Goal: Task Accomplishment & Management: Manage account settings

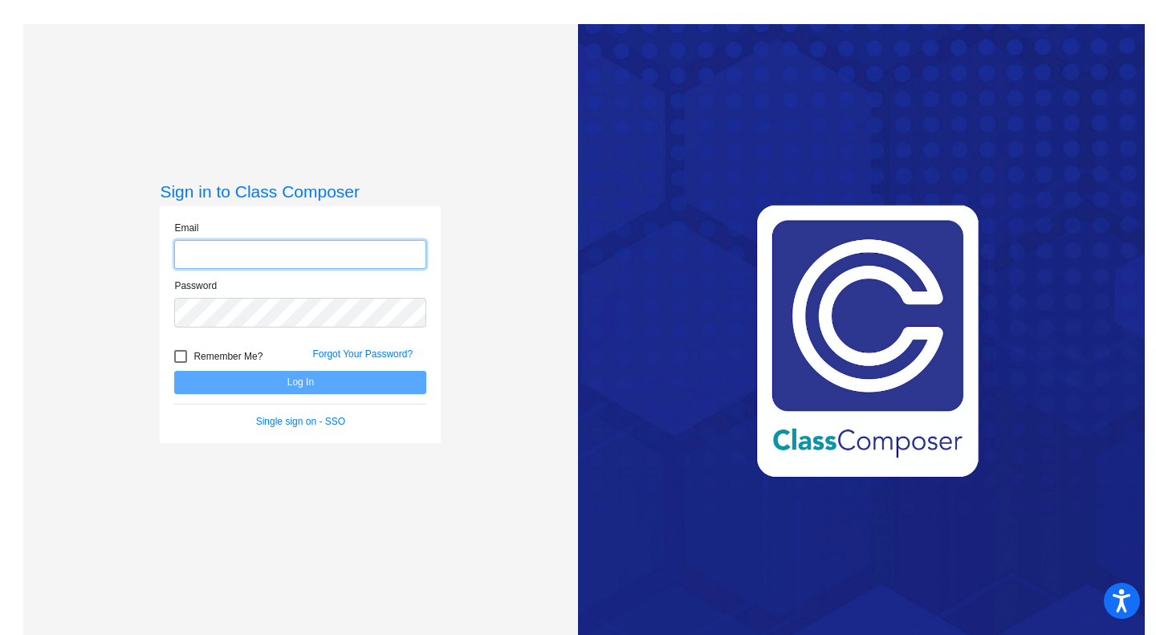
click at [299, 260] on input "email" at bounding box center [300, 255] width 252 height 30
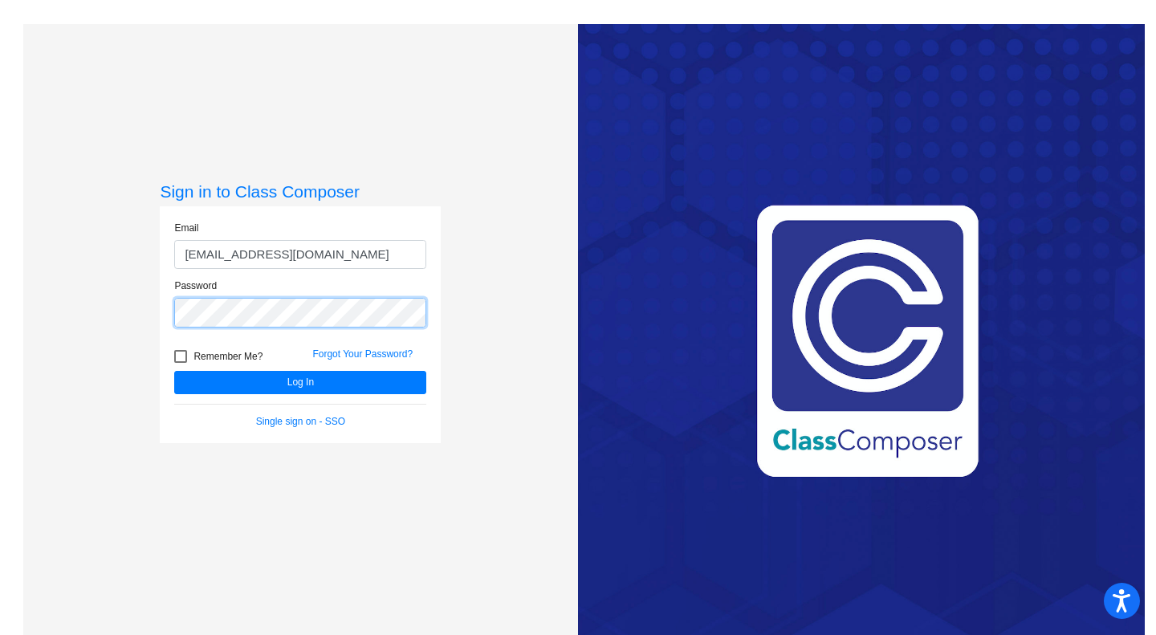
click at [174, 371] on button "Log In" at bounding box center [300, 382] width 252 height 23
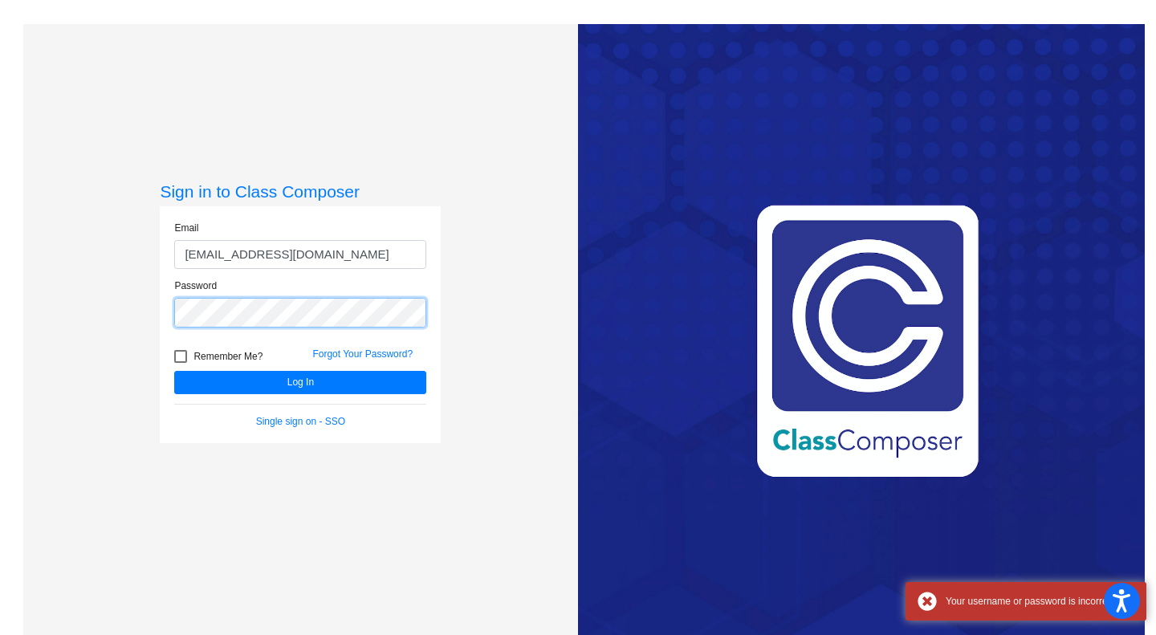
click at [105, 306] on div "Sign in to Class Composer Email [EMAIL_ADDRESS][DOMAIN_NAME] Password Remember …" at bounding box center [300, 341] width 555 height 635
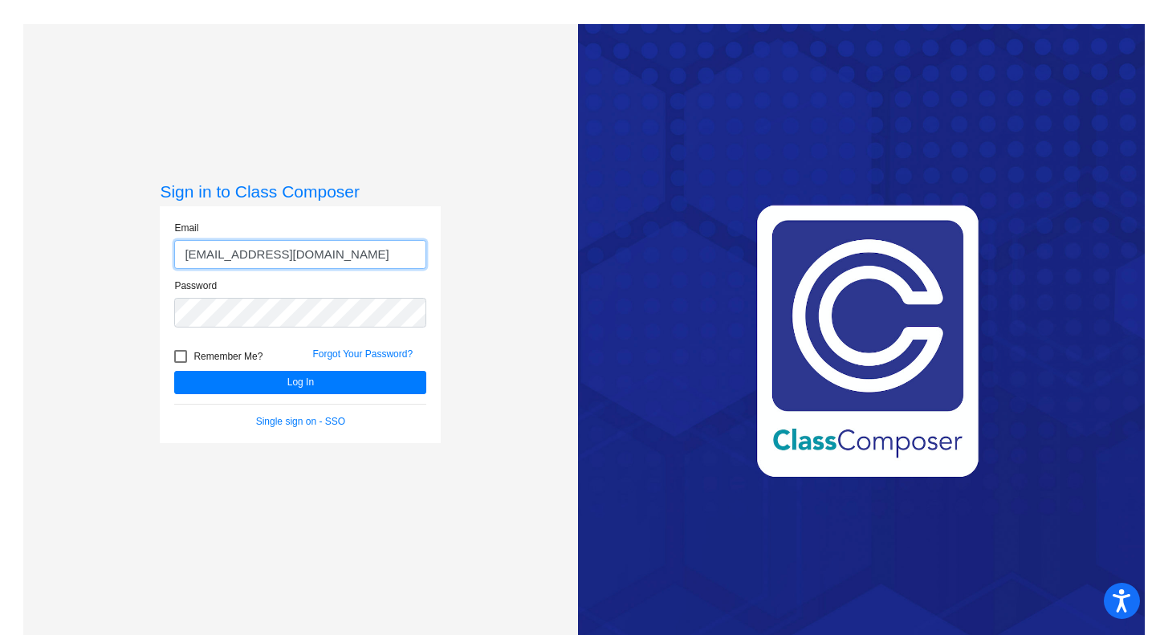
click at [224, 260] on input "[EMAIL_ADDRESS][DOMAIN_NAME]" at bounding box center [300, 255] width 252 height 30
click at [244, 255] on input "[EMAIL_ADDRESS][DOMAIN_NAME]" at bounding box center [300, 255] width 252 height 30
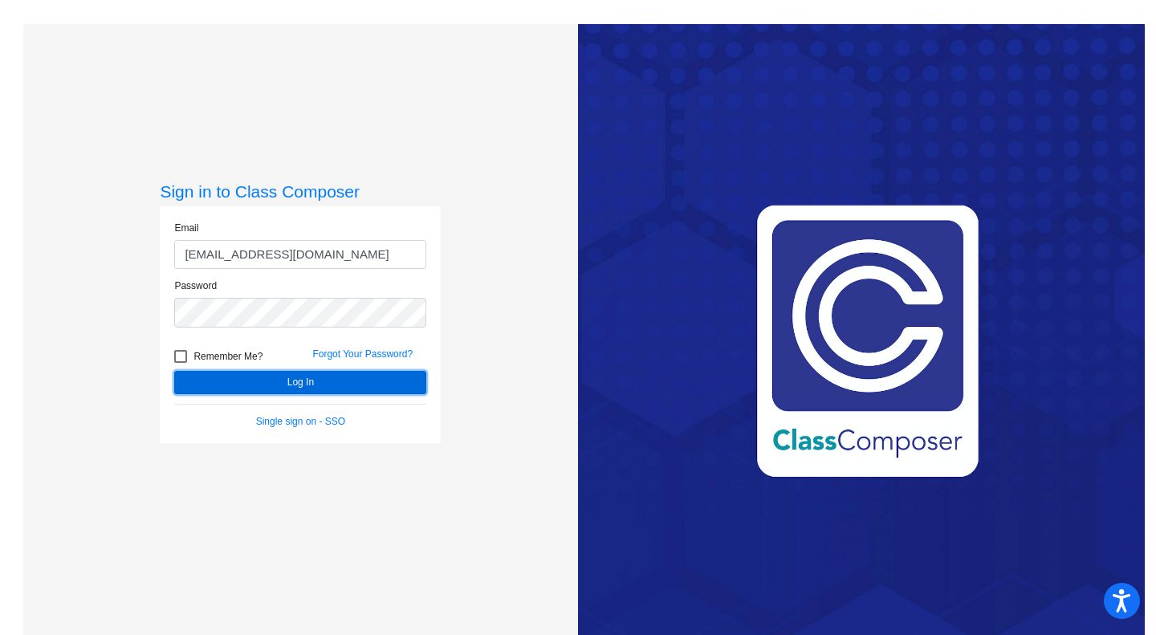
click at [219, 377] on button "Log In" at bounding box center [300, 382] width 252 height 23
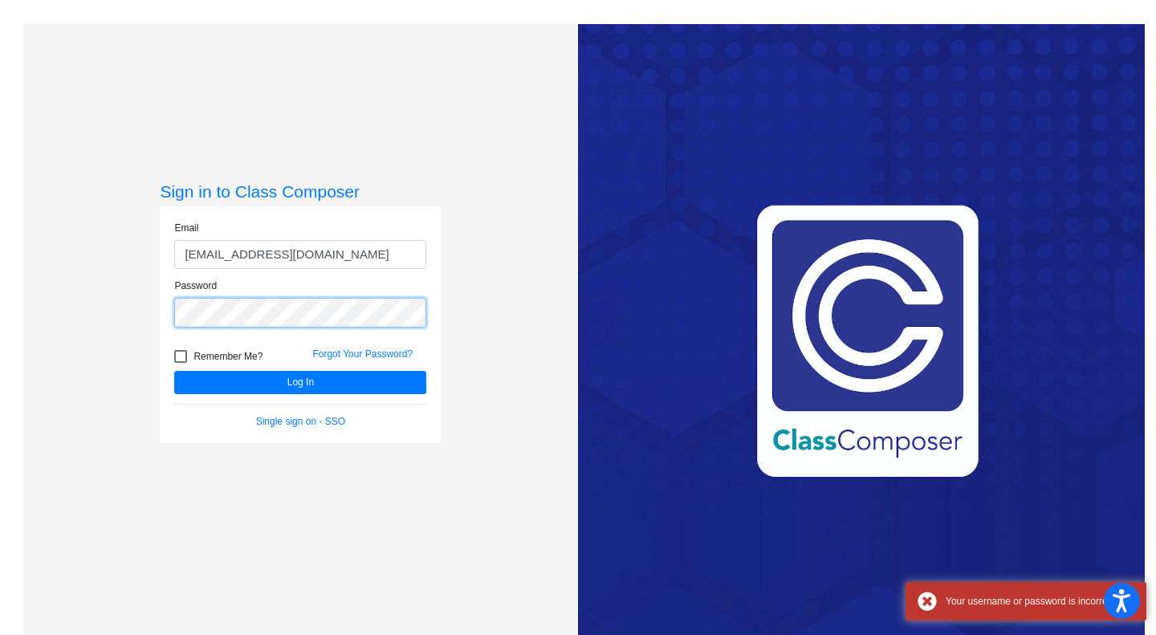
click at [149, 314] on div "Sign in to Class Composer Email [EMAIL_ADDRESS][DOMAIN_NAME] Password Remember …" at bounding box center [300, 341] width 555 height 635
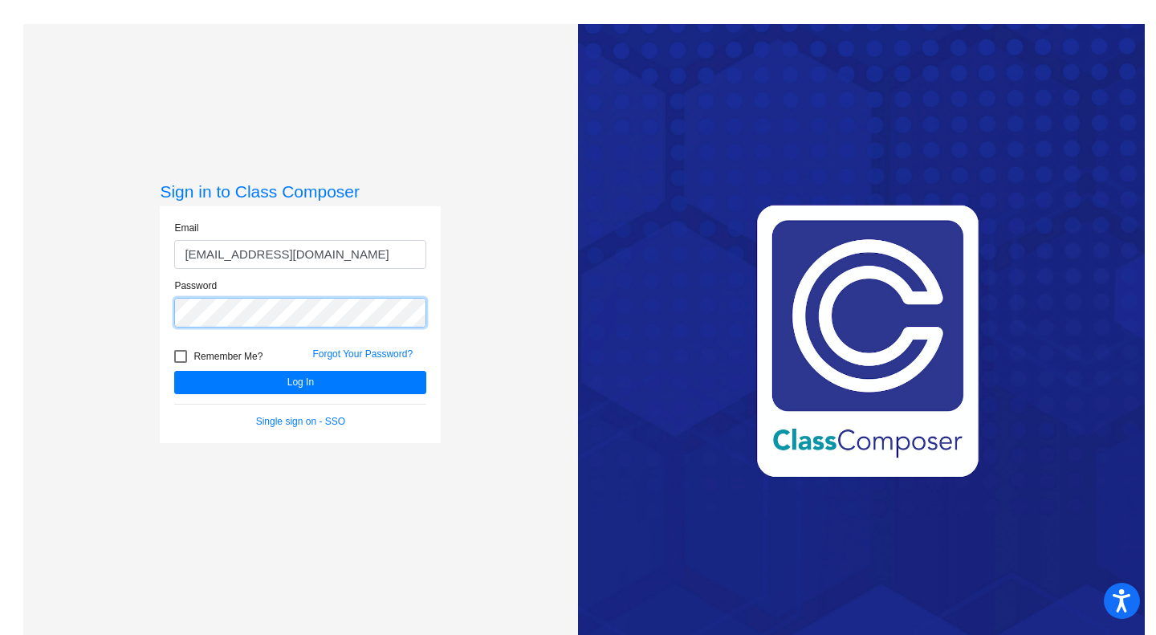
click at [174, 371] on button "Log In" at bounding box center [300, 382] width 252 height 23
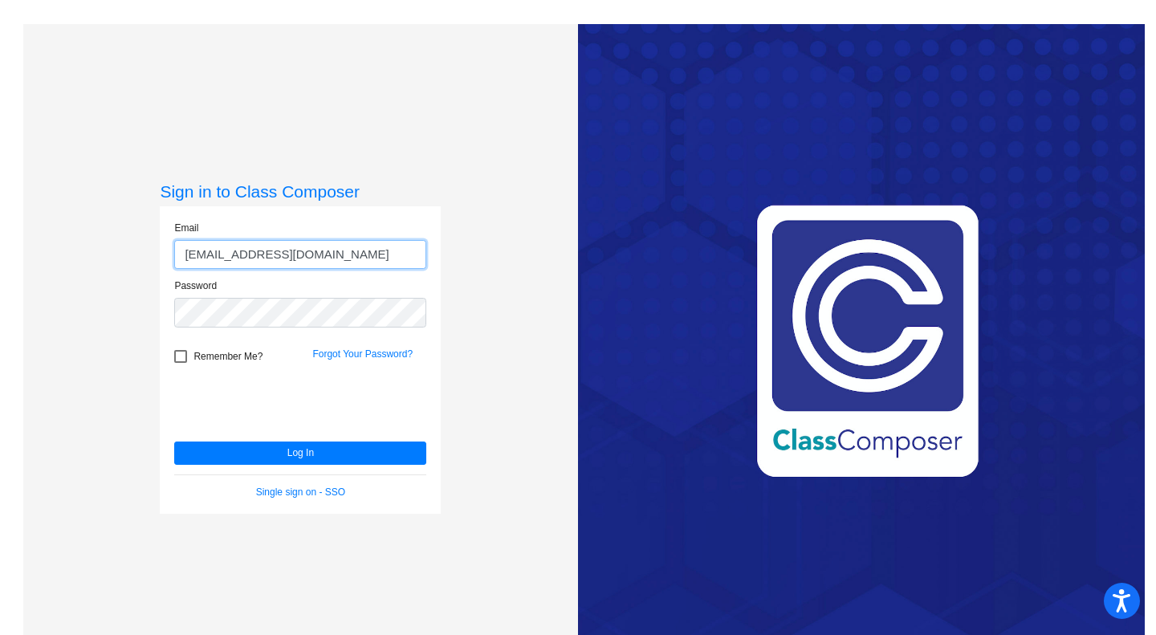
drag, startPoint x: 279, startPoint y: 252, endPoint x: 238, endPoint y: 257, distance: 41.2
click at [238, 257] on input "[EMAIL_ADDRESS][DOMAIN_NAME]" at bounding box center [300, 255] width 252 height 30
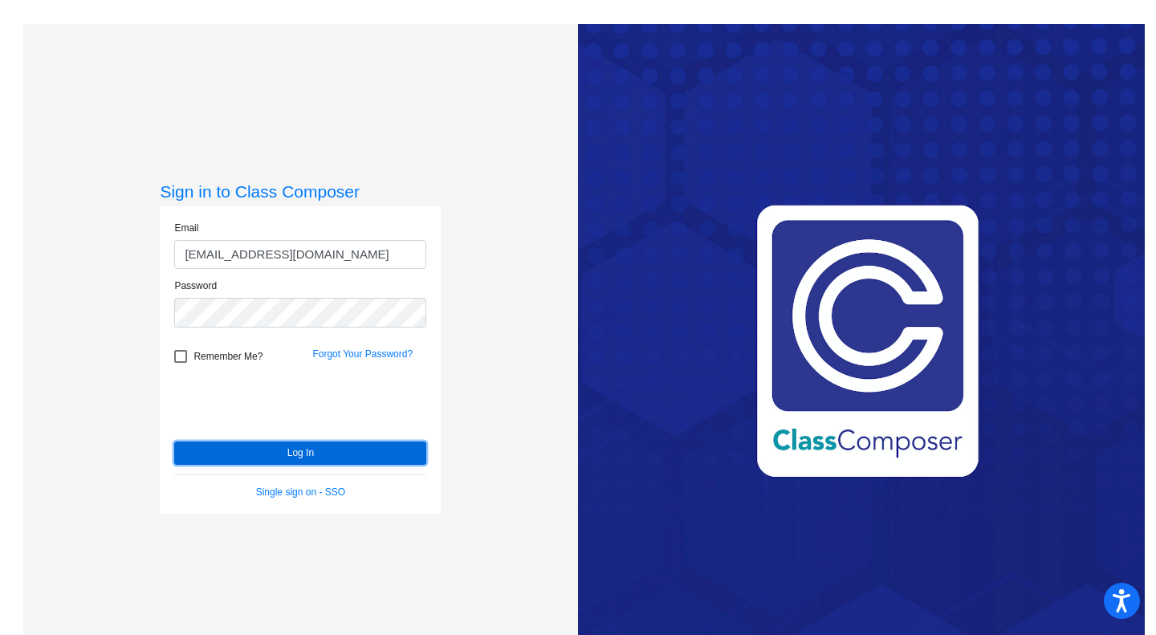
click at [266, 455] on button "Log In" at bounding box center [300, 452] width 252 height 23
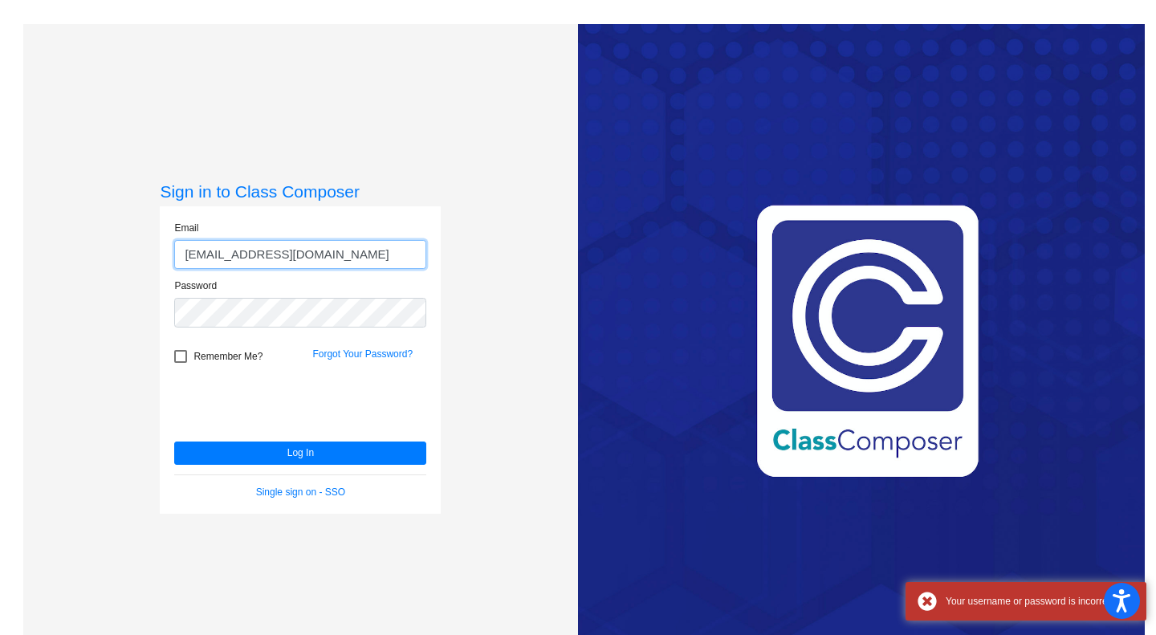
drag, startPoint x: 340, startPoint y: 253, endPoint x: 290, endPoint y: 253, distance: 49.8
click at [290, 253] on input "[EMAIL_ADDRESS][DOMAIN_NAME]" at bounding box center [300, 255] width 252 height 30
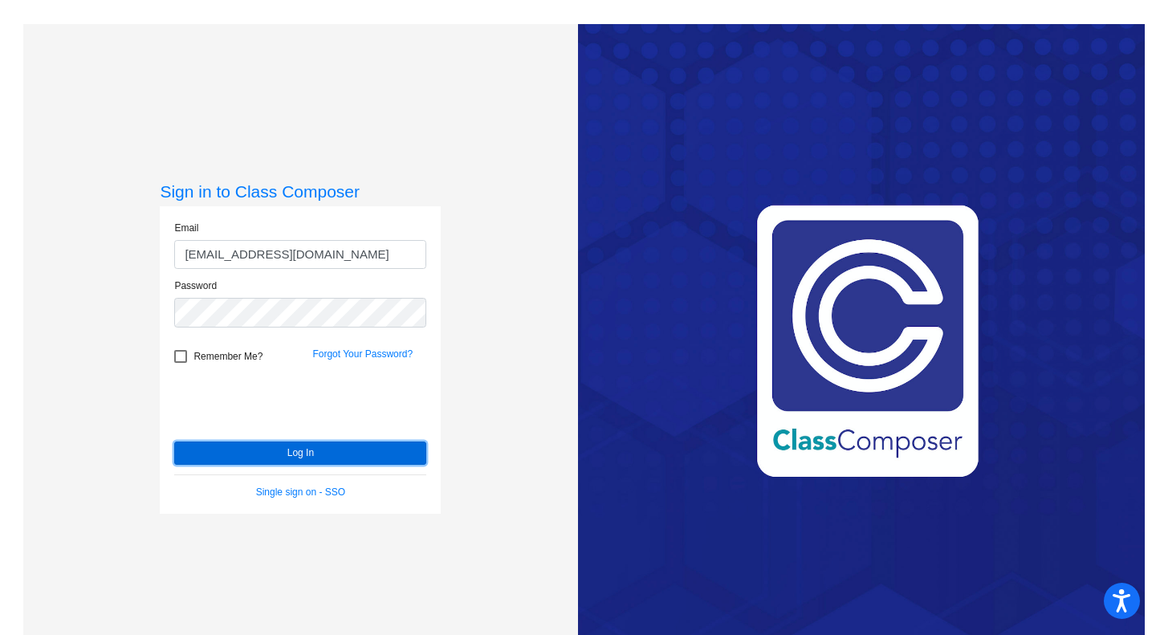
click at [279, 458] on button "Log In" at bounding box center [300, 452] width 252 height 23
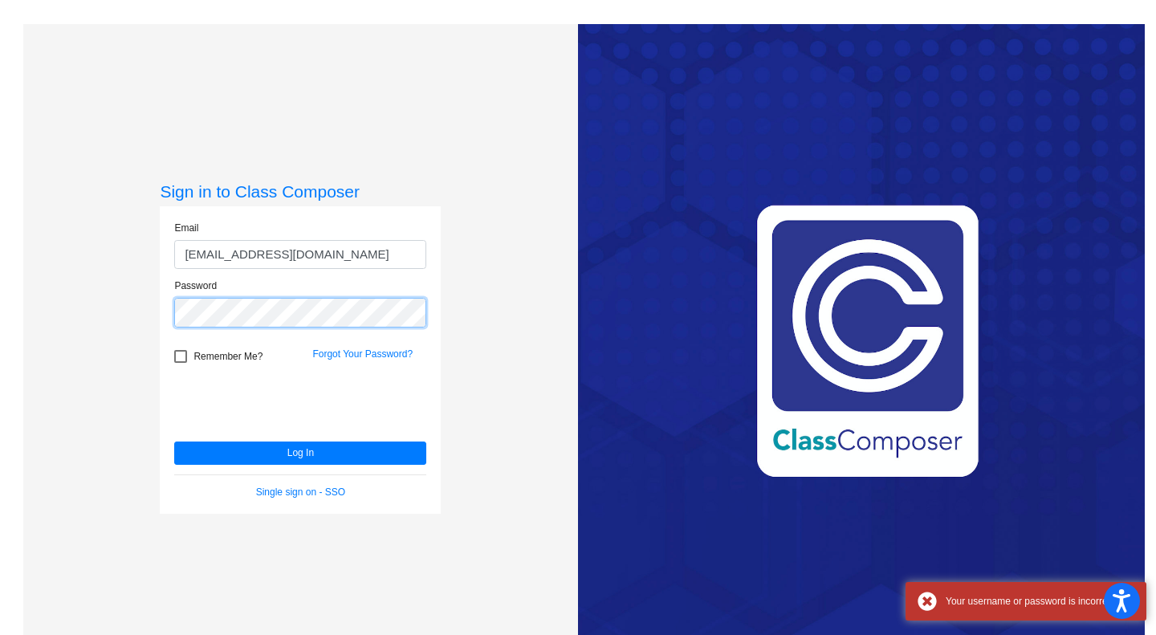
click at [144, 315] on div "Sign in to Class Composer Email [EMAIL_ADDRESS][DOMAIN_NAME] Password Remember …" at bounding box center [300, 341] width 555 height 635
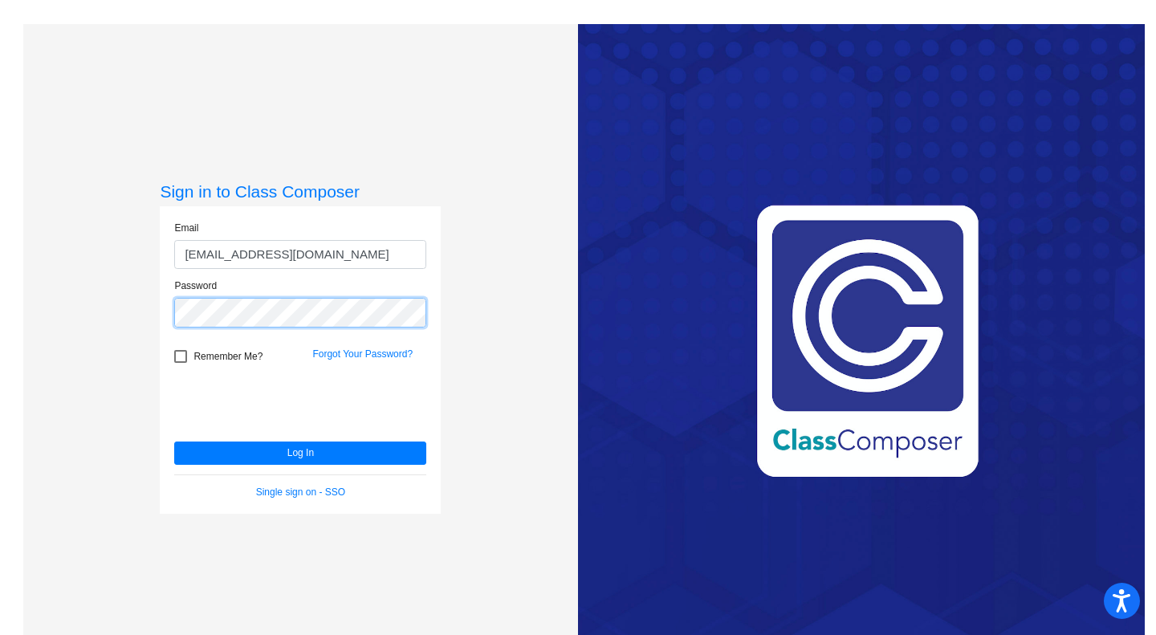
click at [174, 441] on button "Log In" at bounding box center [300, 452] width 252 height 23
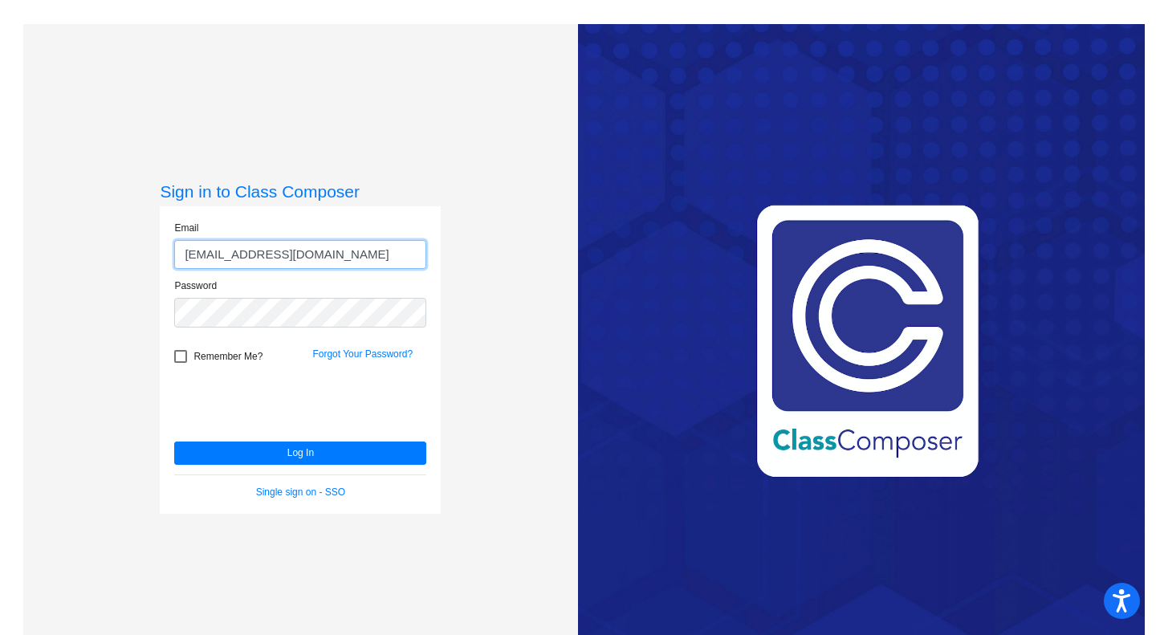
click at [246, 251] on input "[EMAIL_ADDRESS][DOMAIN_NAME]" at bounding box center [300, 255] width 252 height 30
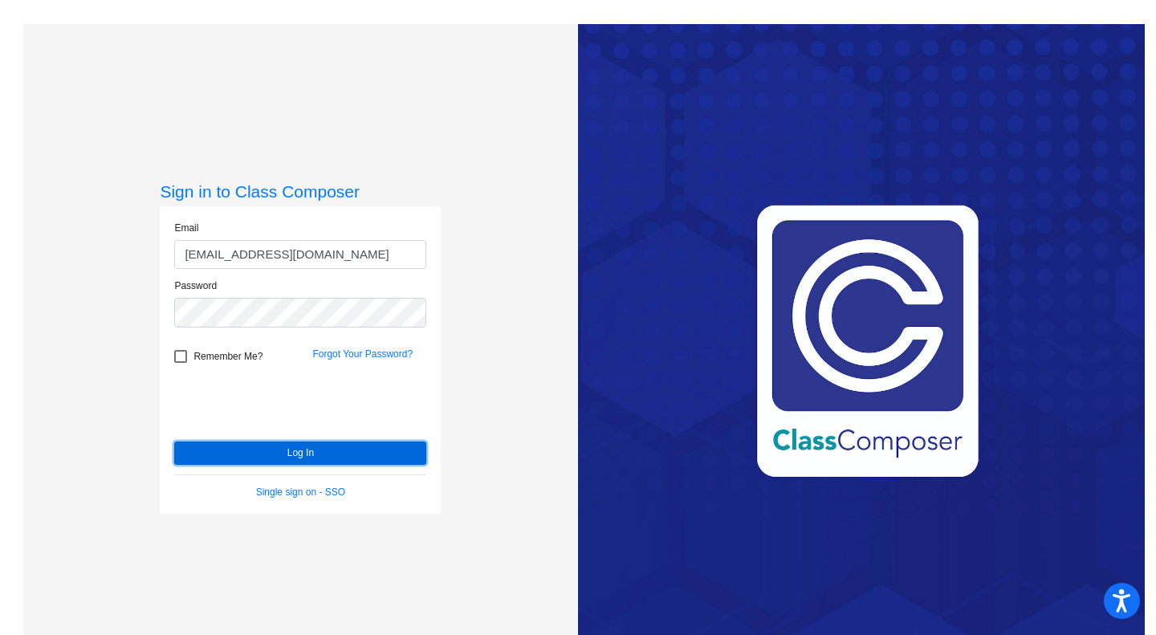
click at [287, 457] on button "Log In" at bounding box center [300, 452] width 252 height 23
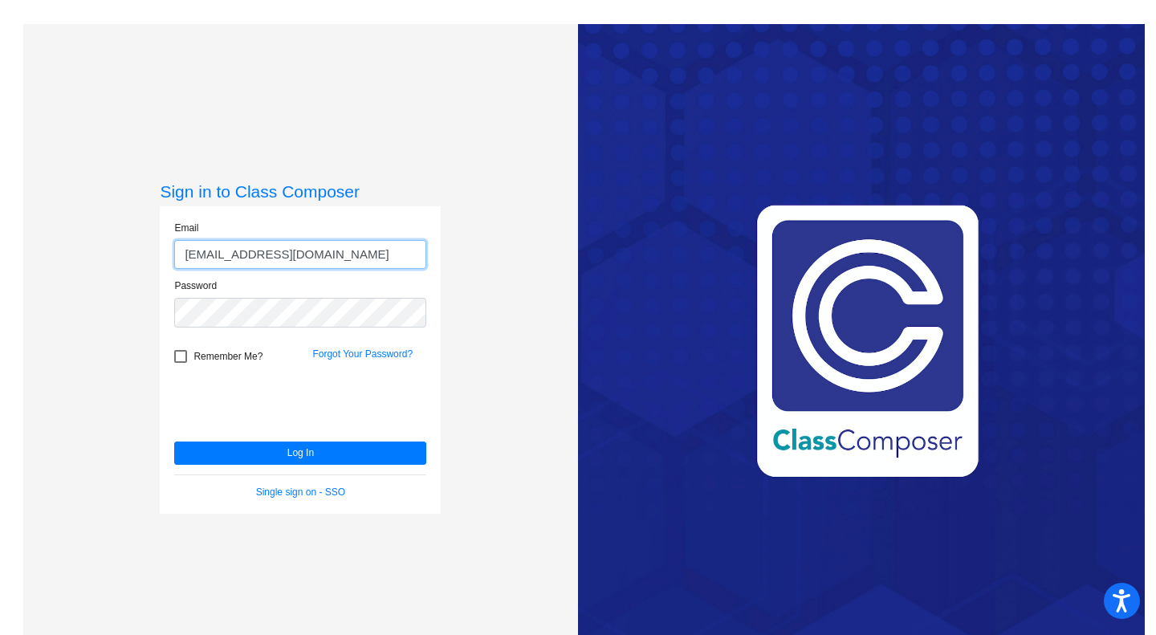
click at [242, 257] on input "[EMAIL_ADDRESS][DOMAIN_NAME]" at bounding box center [300, 255] width 252 height 30
type input "[EMAIL_ADDRESS][DOMAIN_NAME]"
click at [174, 441] on button "Log In" at bounding box center [300, 452] width 252 height 23
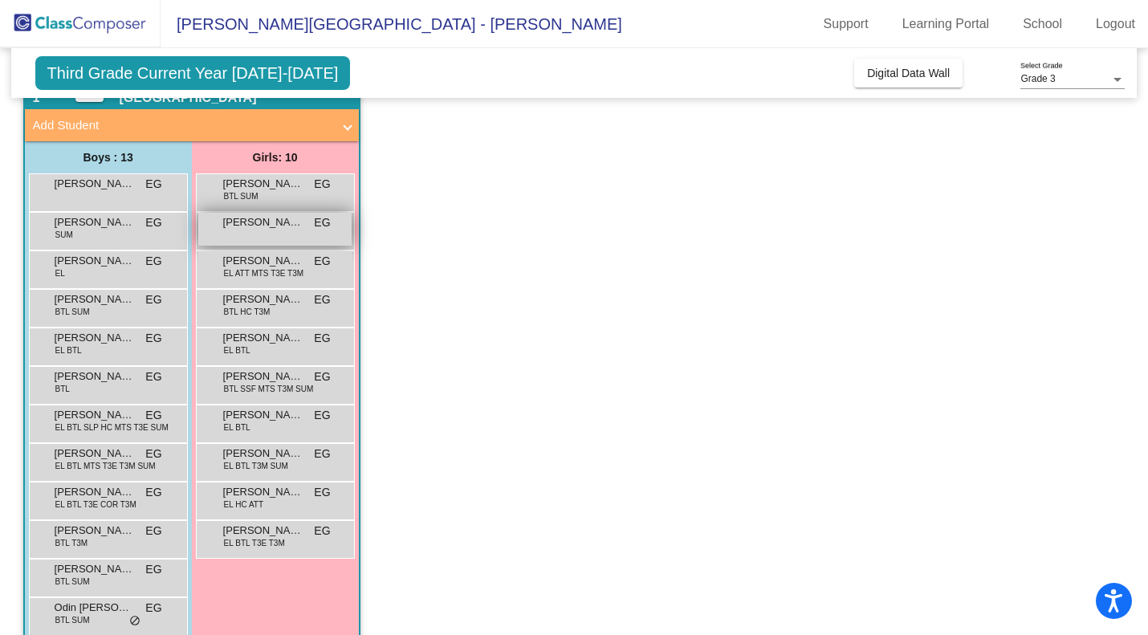
scroll to position [90, 0]
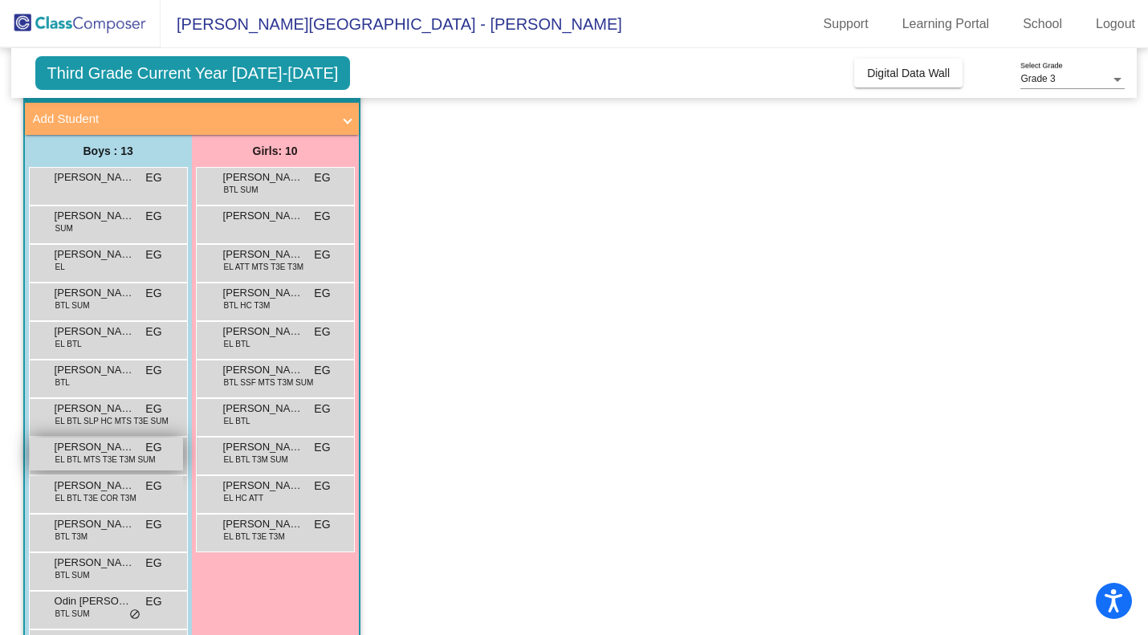
click at [97, 466] on span "EL BTL MTS T3E T3M SUM" at bounding box center [105, 460] width 100 height 12
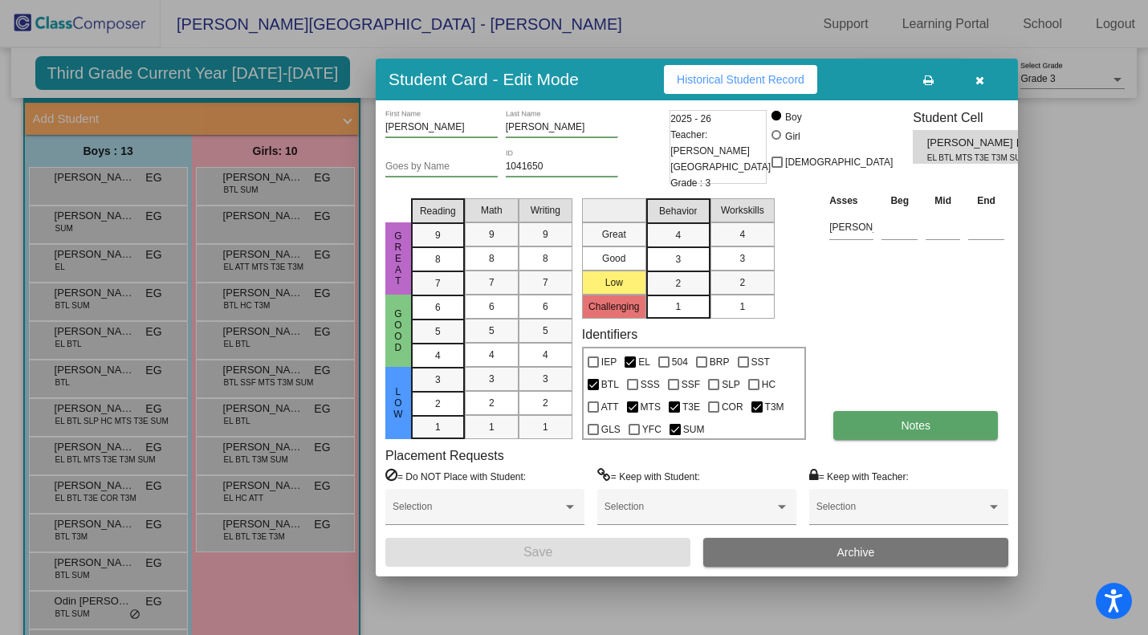
click at [903, 425] on span "Notes" at bounding box center [916, 425] width 30 height 13
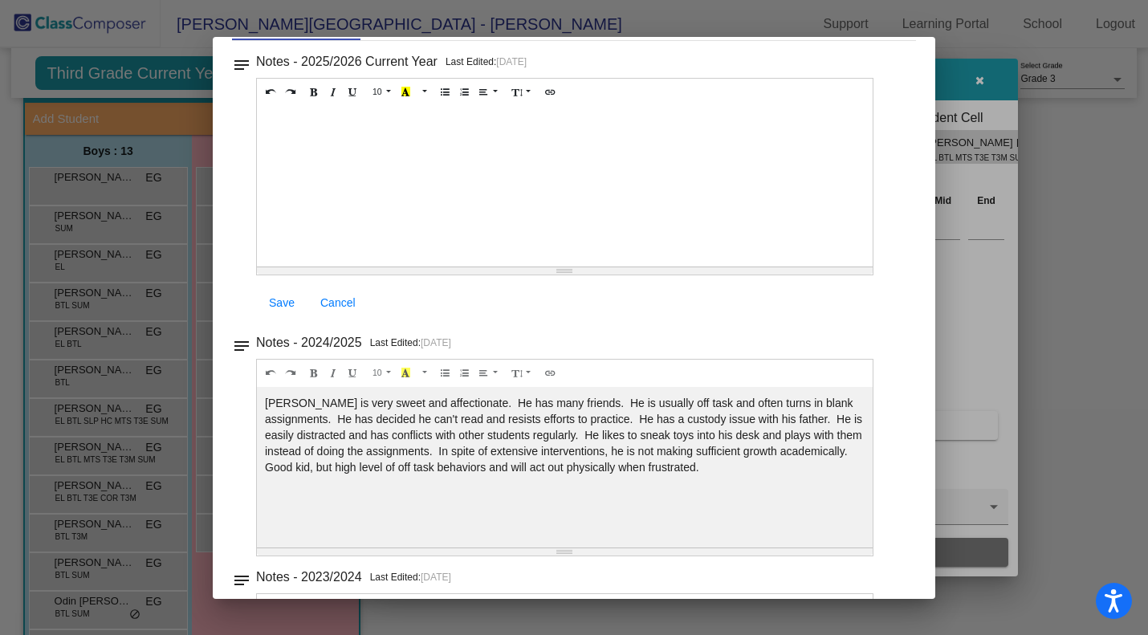
scroll to position [193, 0]
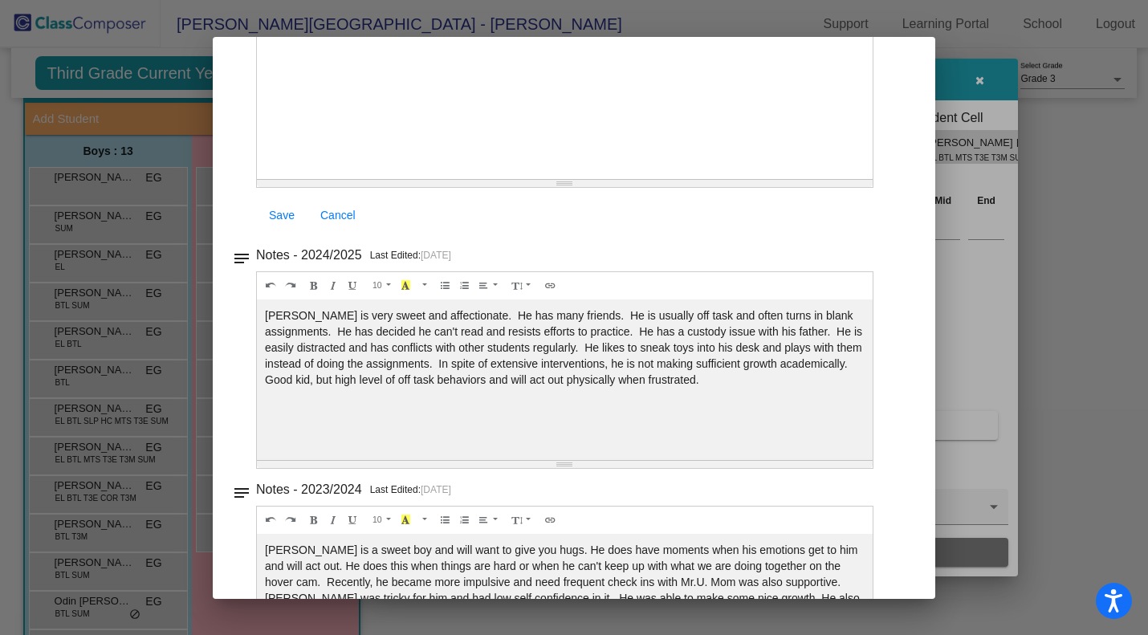
click at [1005, 67] on div at bounding box center [574, 317] width 1148 height 635
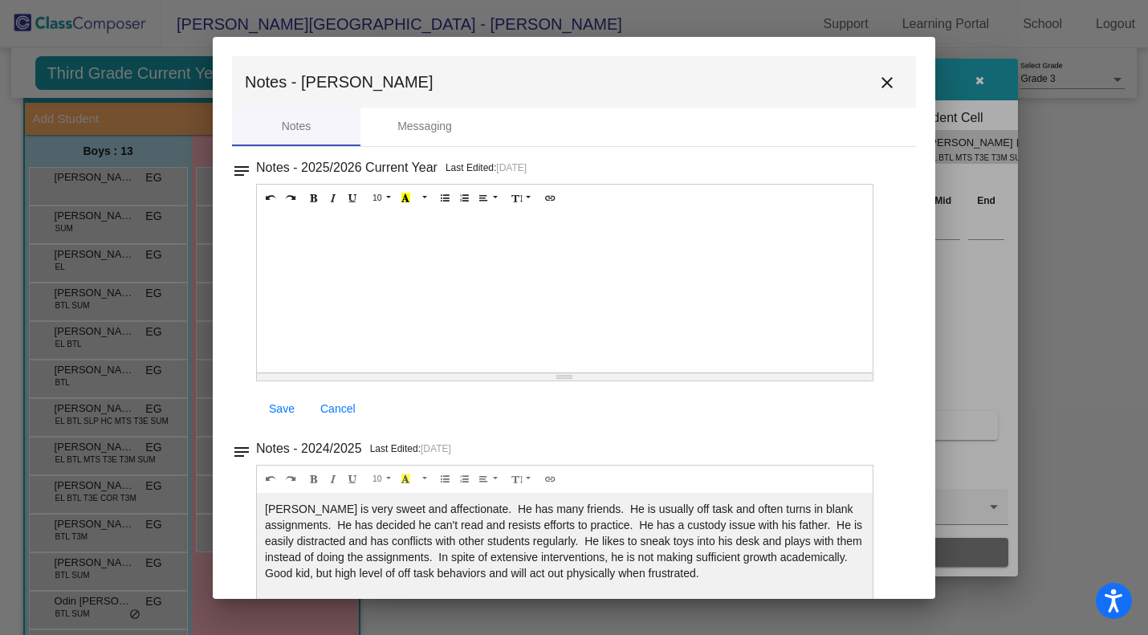
click at [877, 89] on mat-icon "close" at bounding box center [886, 82] width 19 height 19
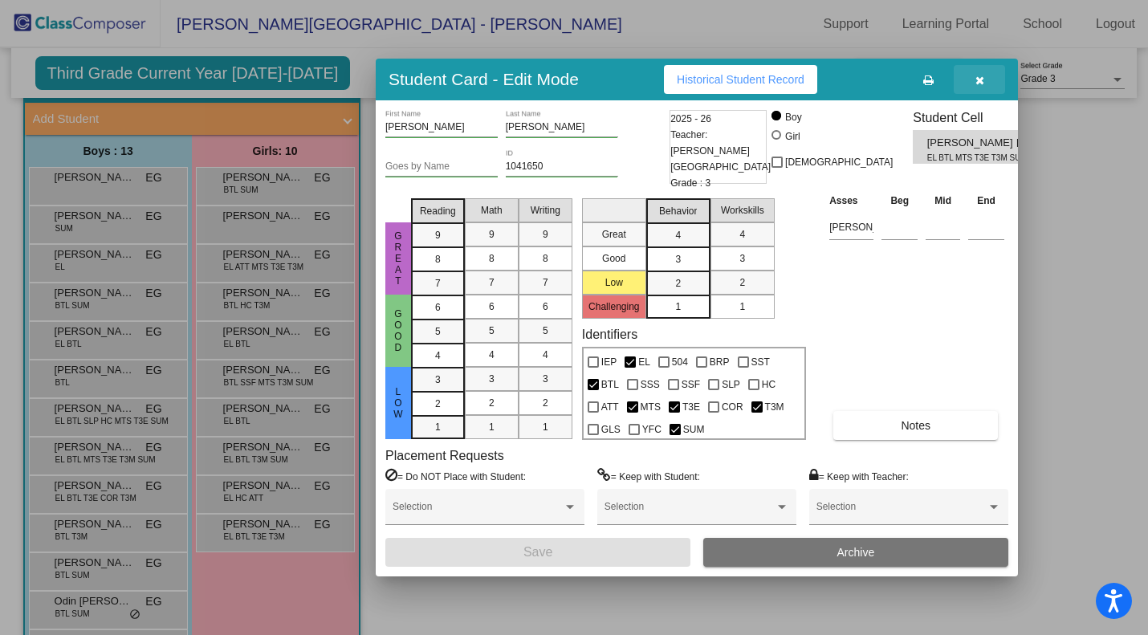
click at [979, 81] on icon "button" at bounding box center [979, 80] width 9 height 11
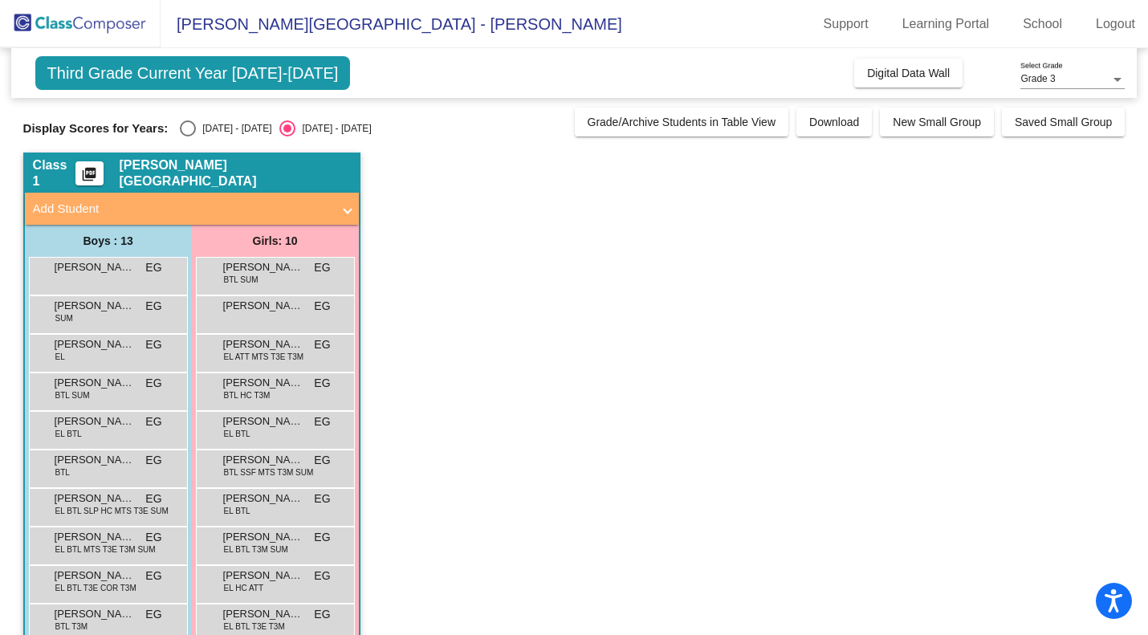
scroll to position [5, 0]
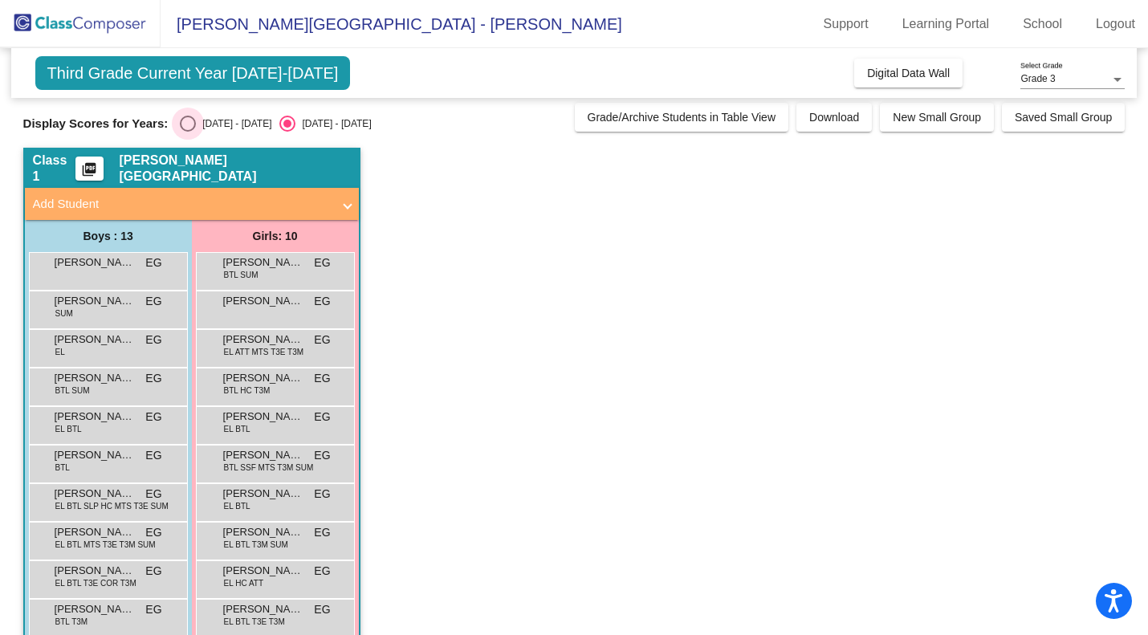
click at [193, 128] on div "Select an option" at bounding box center [188, 124] width 16 height 16
click at [188, 132] on input "[DATE] - [DATE]" at bounding box center [187, 132] width 1 height 1
radio input "true"
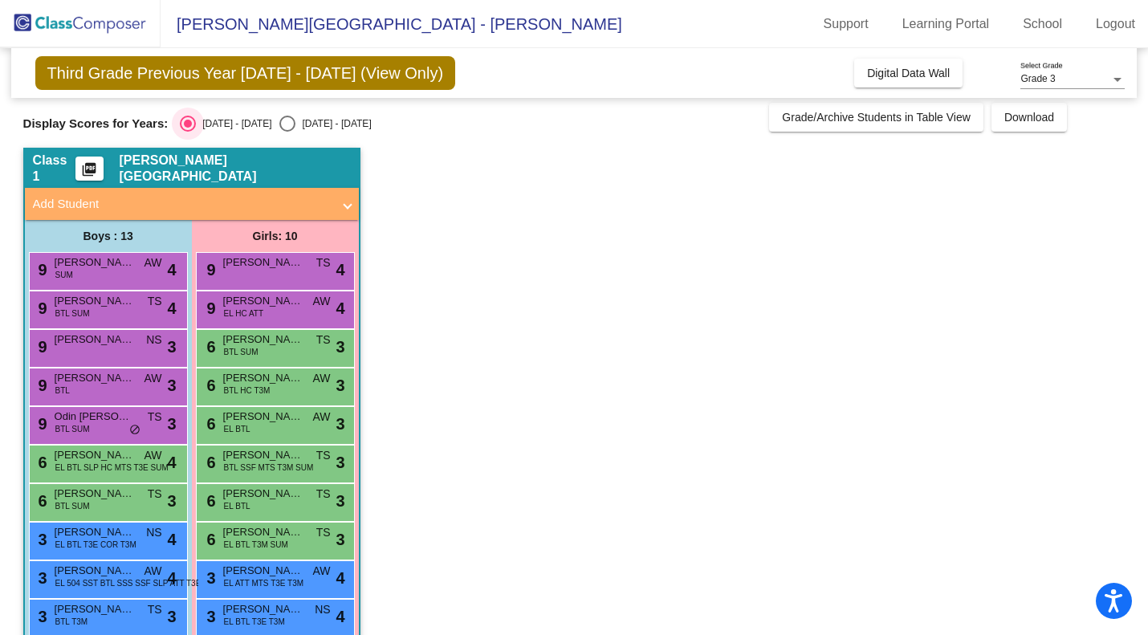
scroll to position [148, 0]
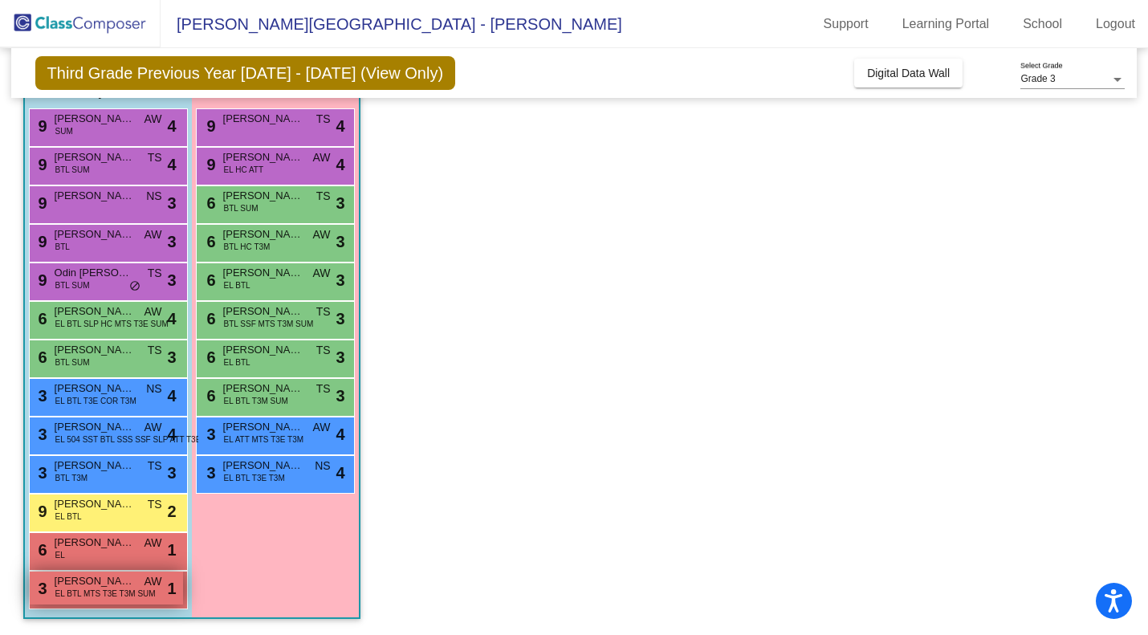
click at [128, 578] on span "[PERSON_NAME]" at bounding box center [95, 581] width 80 height 16
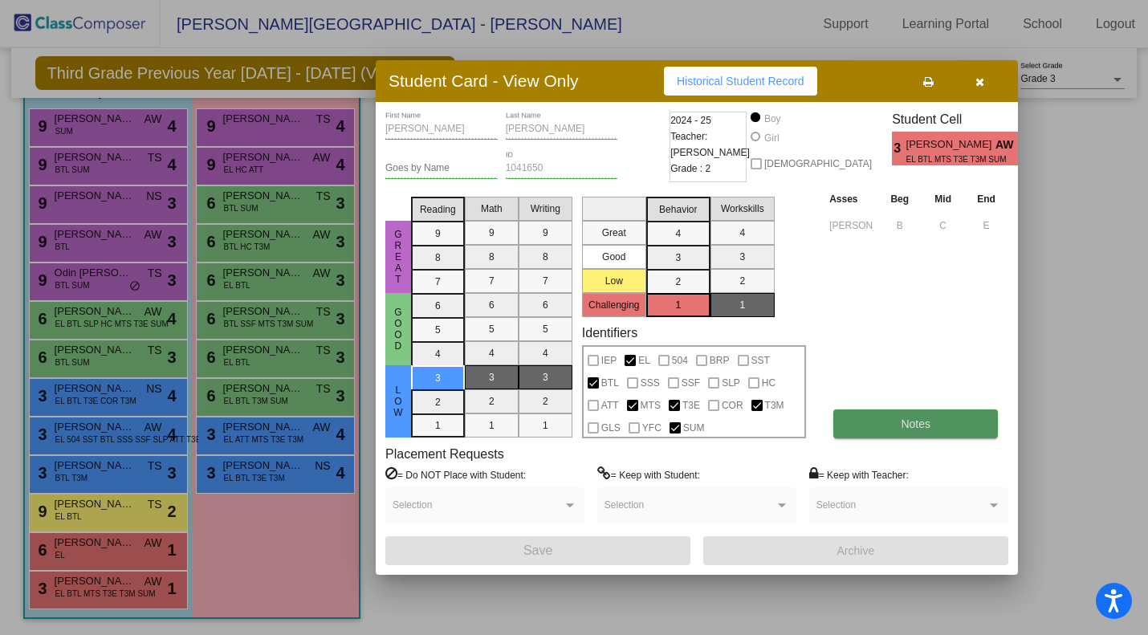
click at [927, 437] on button "Notes" at bounding box center [915, 423] width 165 height 29
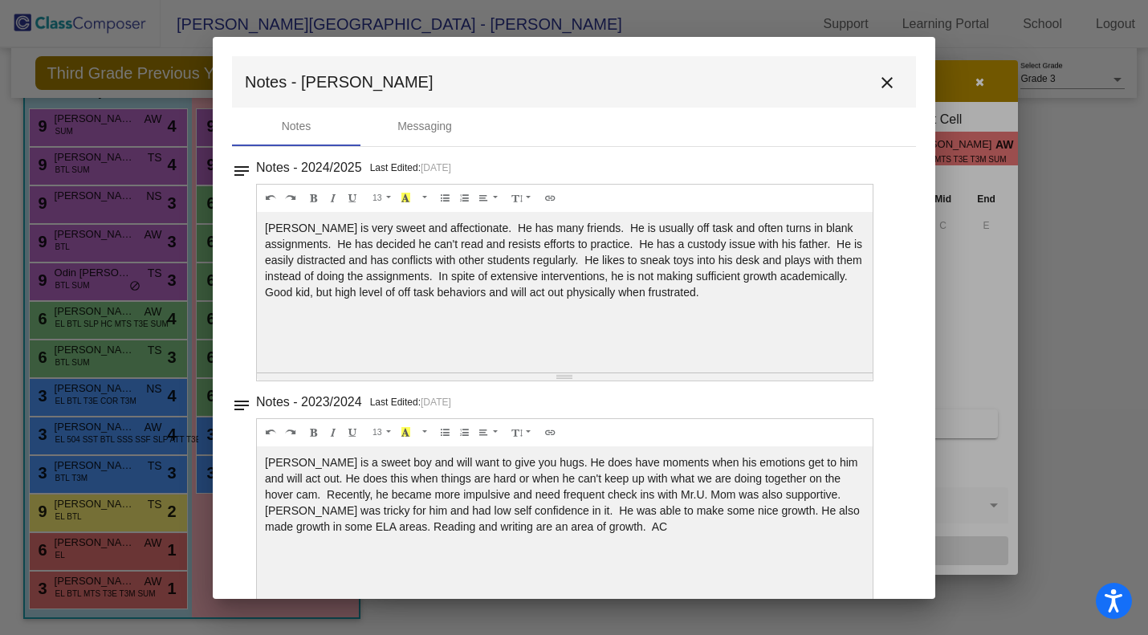
click at [877, 85] on mat-icon "close" at bounding box center [886, 82] width 19 height 19
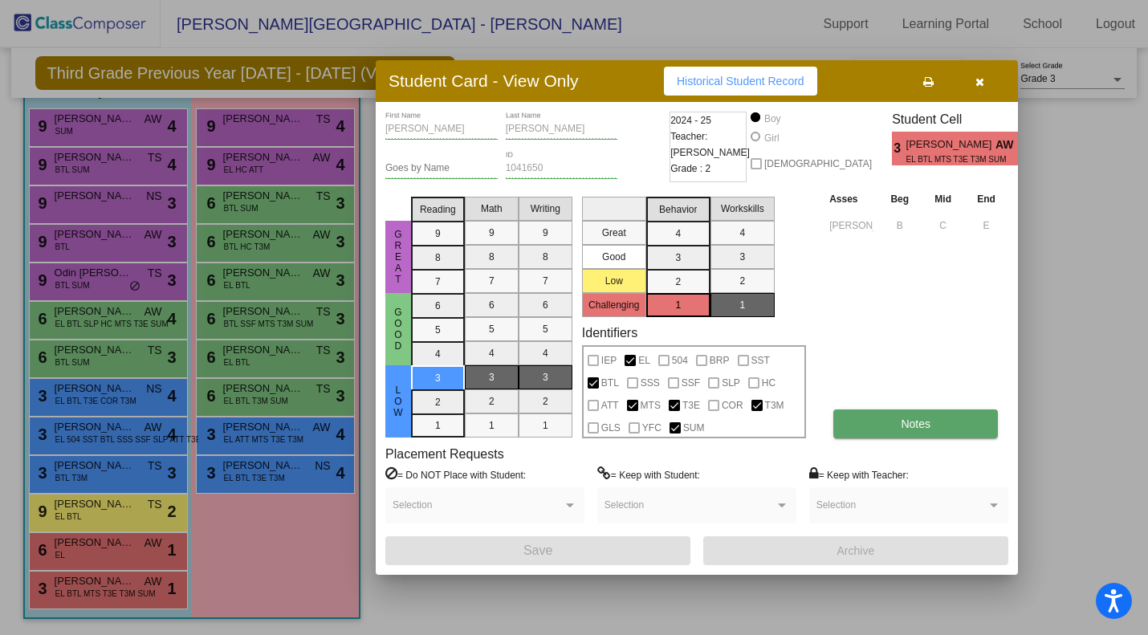
click at [892, 425] on button "Notes" at bounding box center [915, 423] width 165 height 29
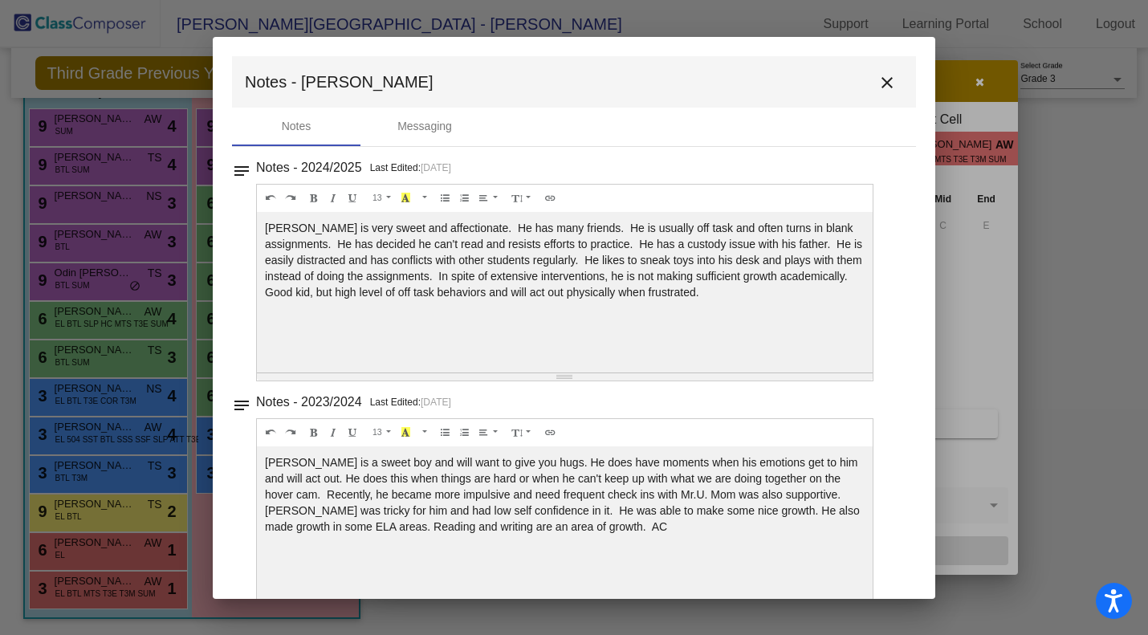
click at [889, 88] on button "close" at bounding box center [887, 82] width 32 height 32
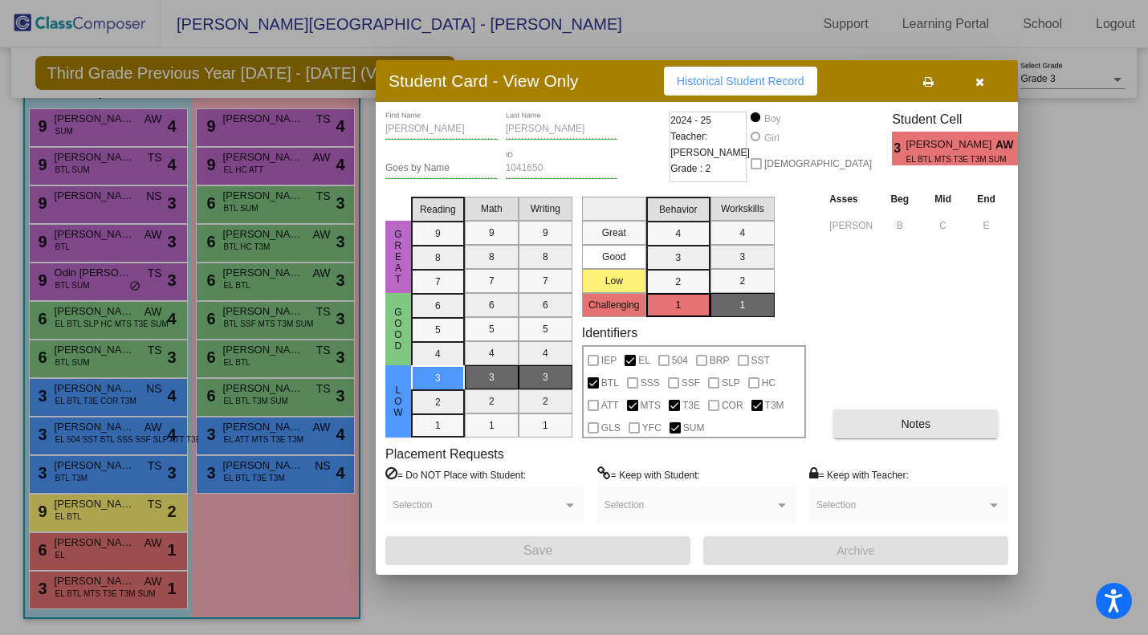
click at [873, 412] on button "Notes" at bounding box center [915, 423] width 165 height 29
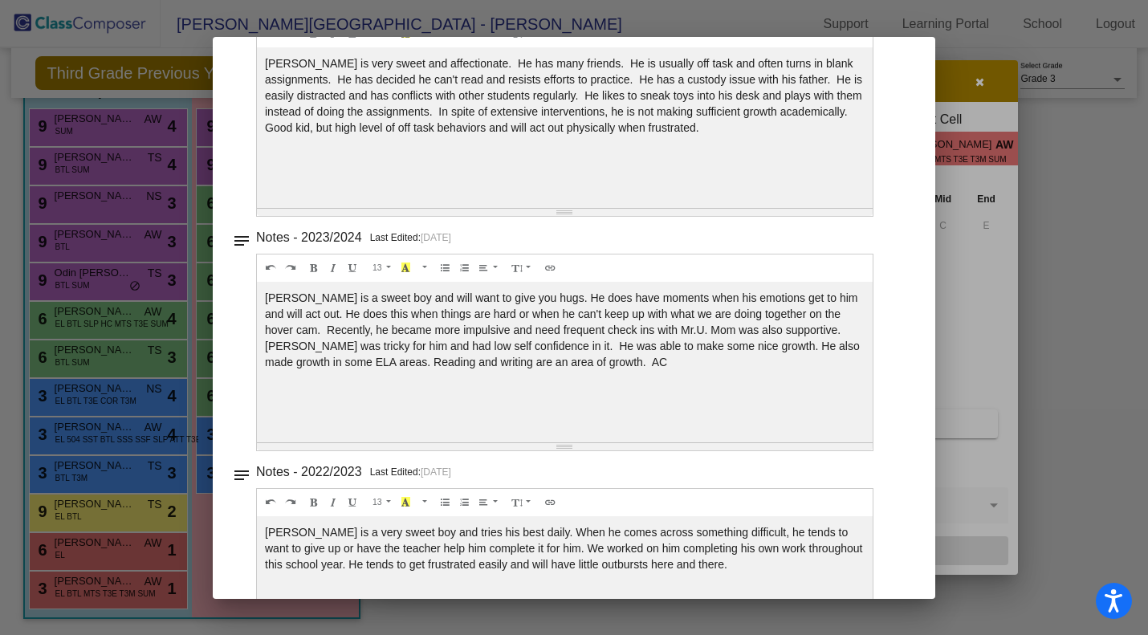
scroll to position [272, 0]
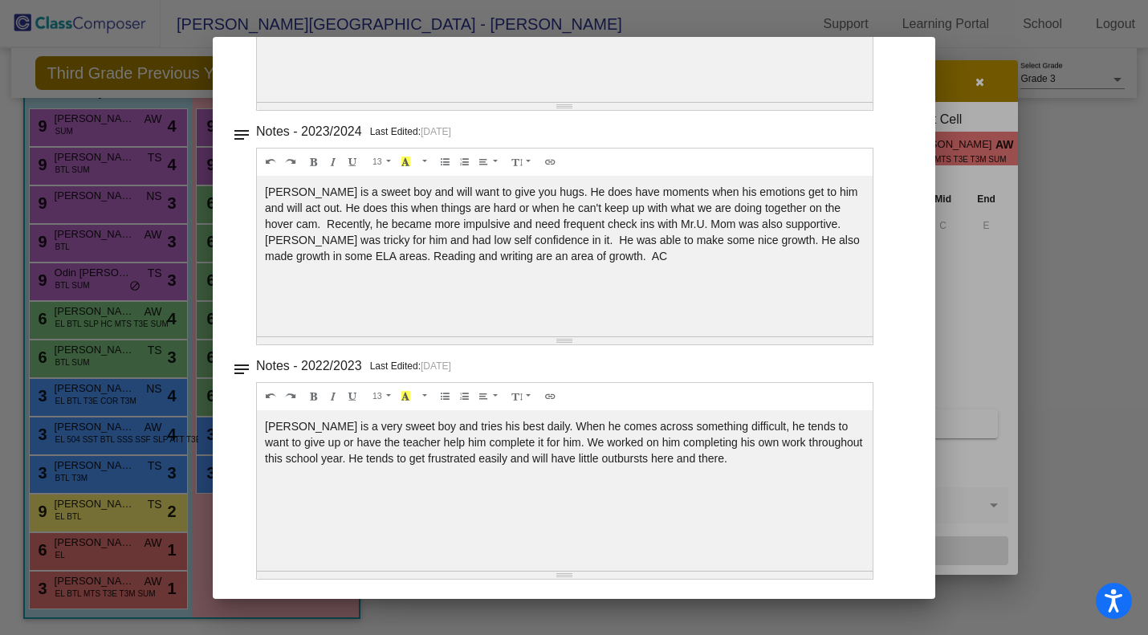
click at [1018, 59] on div at bounding box center [574, 317] width 1148 height 635
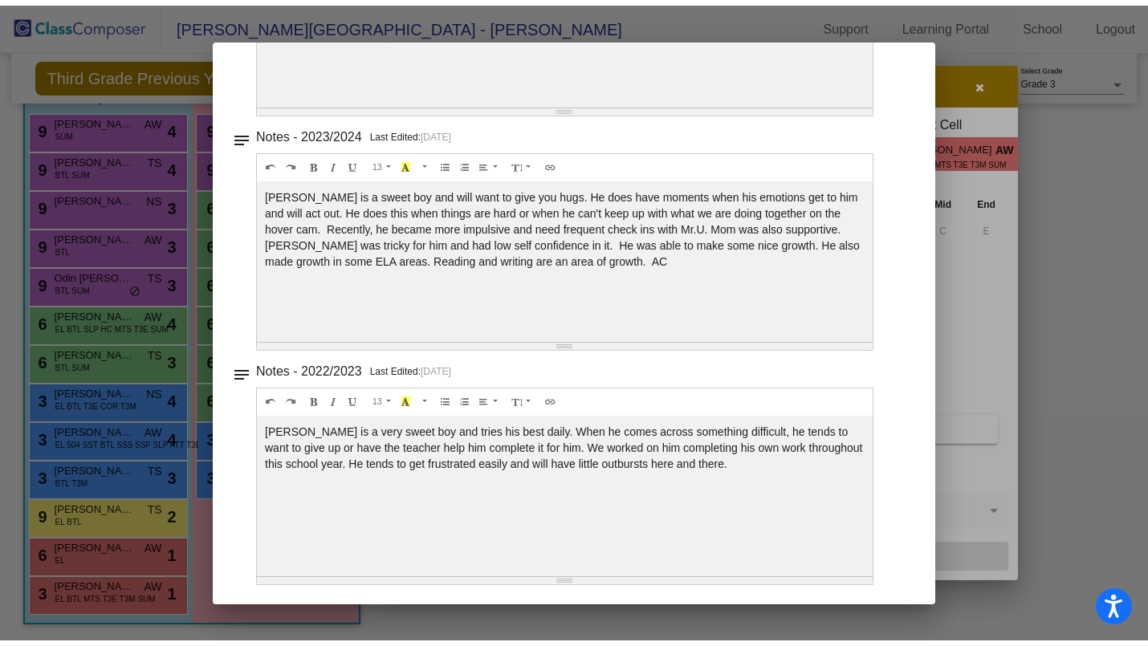
scroll to position [0, 0]
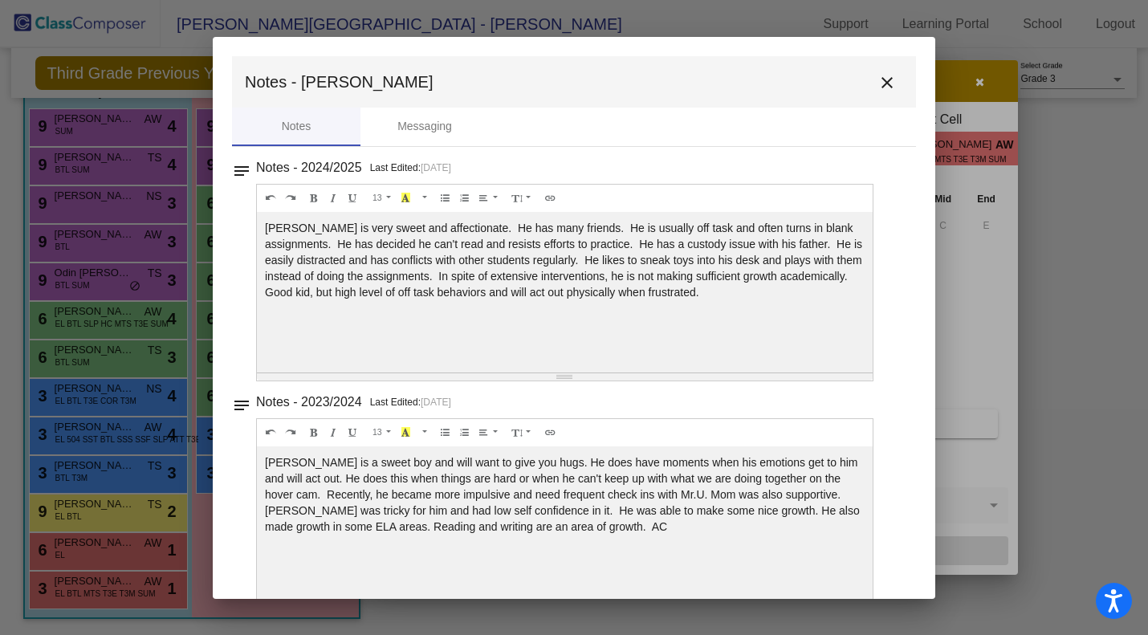
click at [877, 80] on mat-icon "close" at bounding box center [886, 82] width 19 height 19
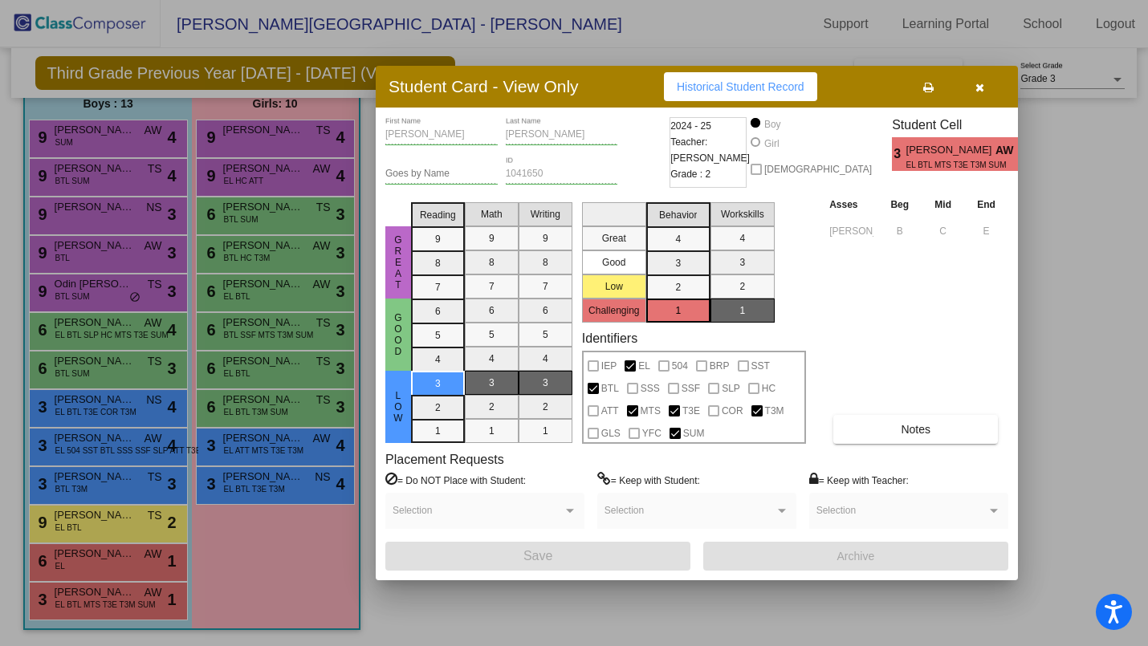
scroll to position [137, 0]
